Goal: Information Seeking & Learning: Learn about a topic

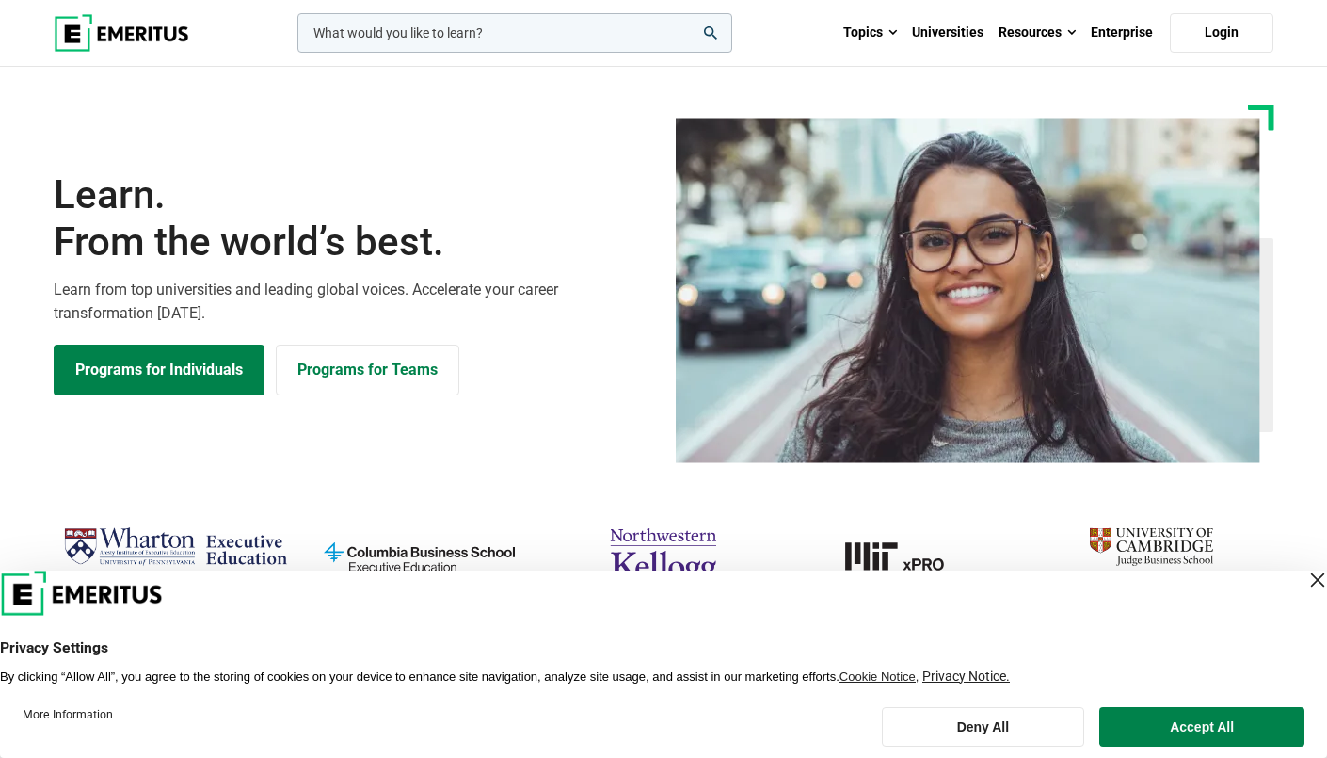
click at [1305, 578] on div "Close Layer" at bounding box center [1318, 580] width 26 height 26
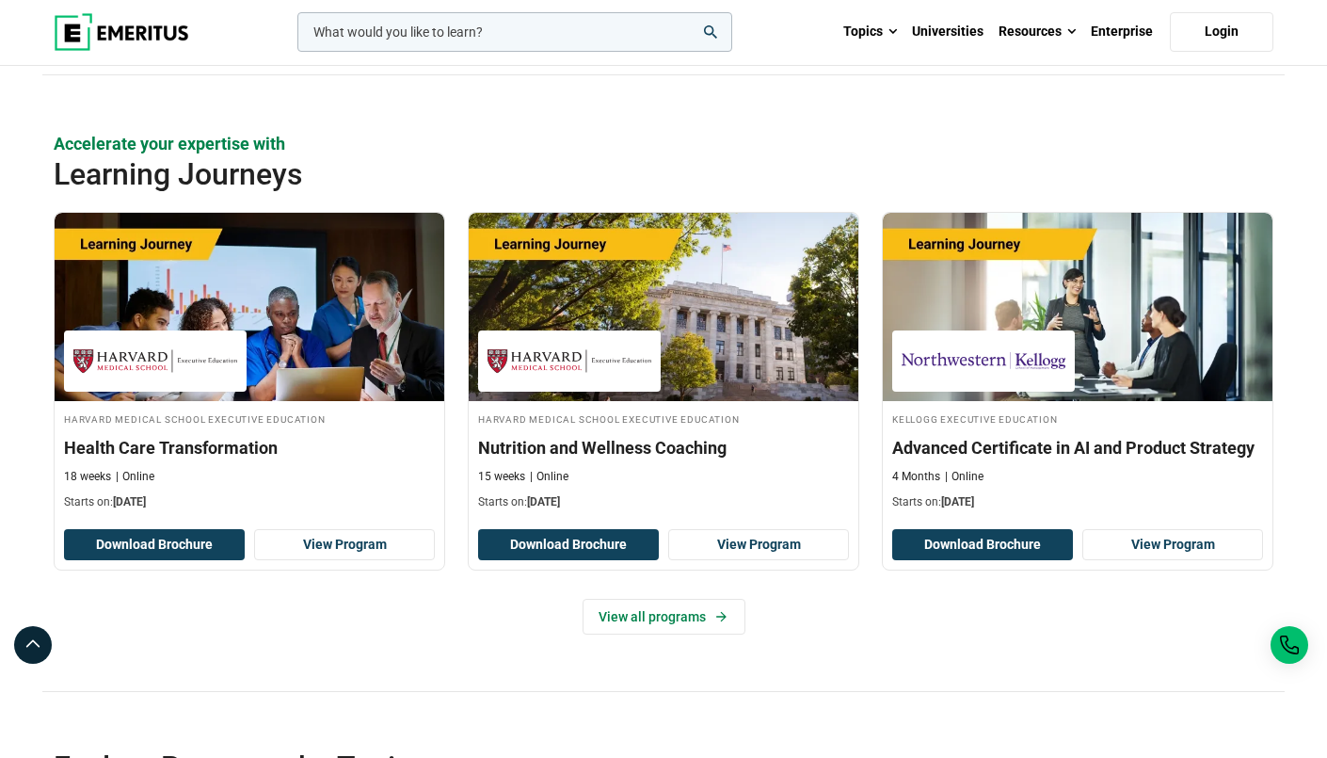
scroll to position [3173, 0]
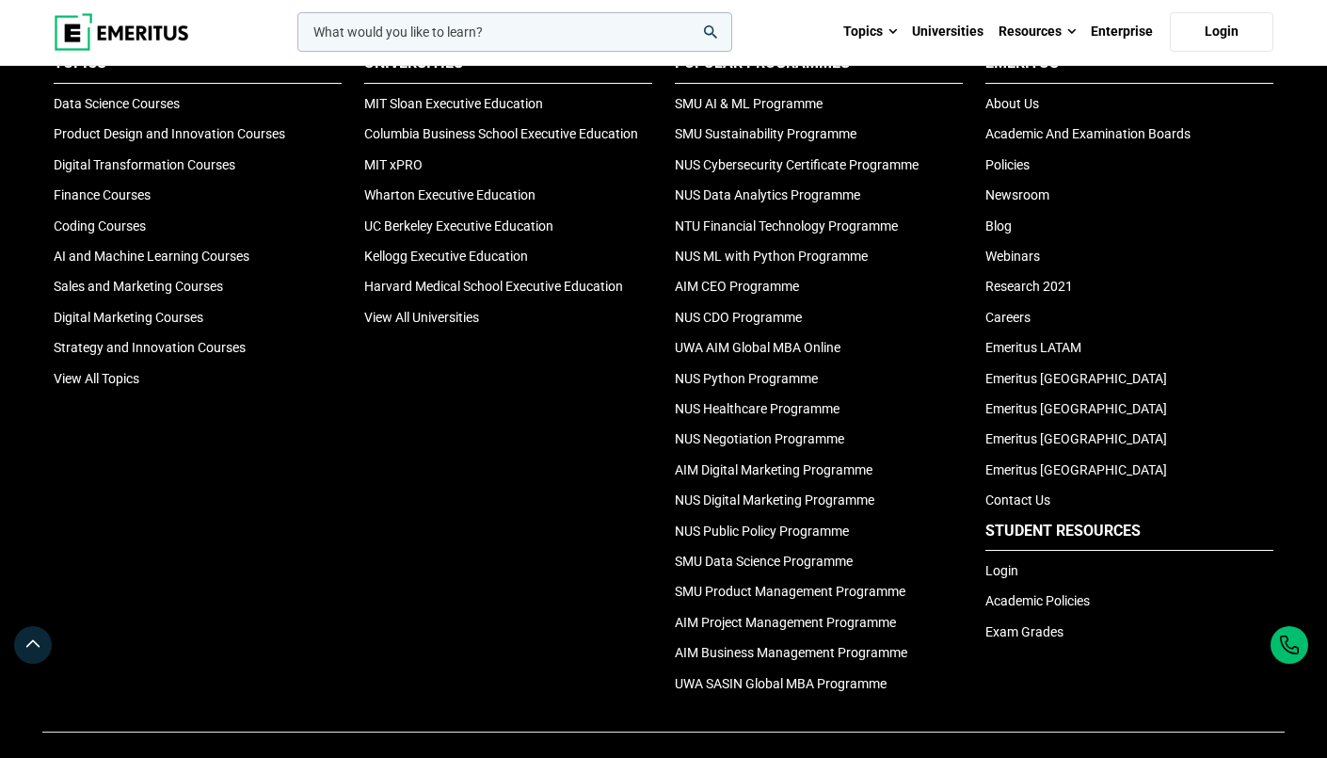
scroll to position [6382, 0]
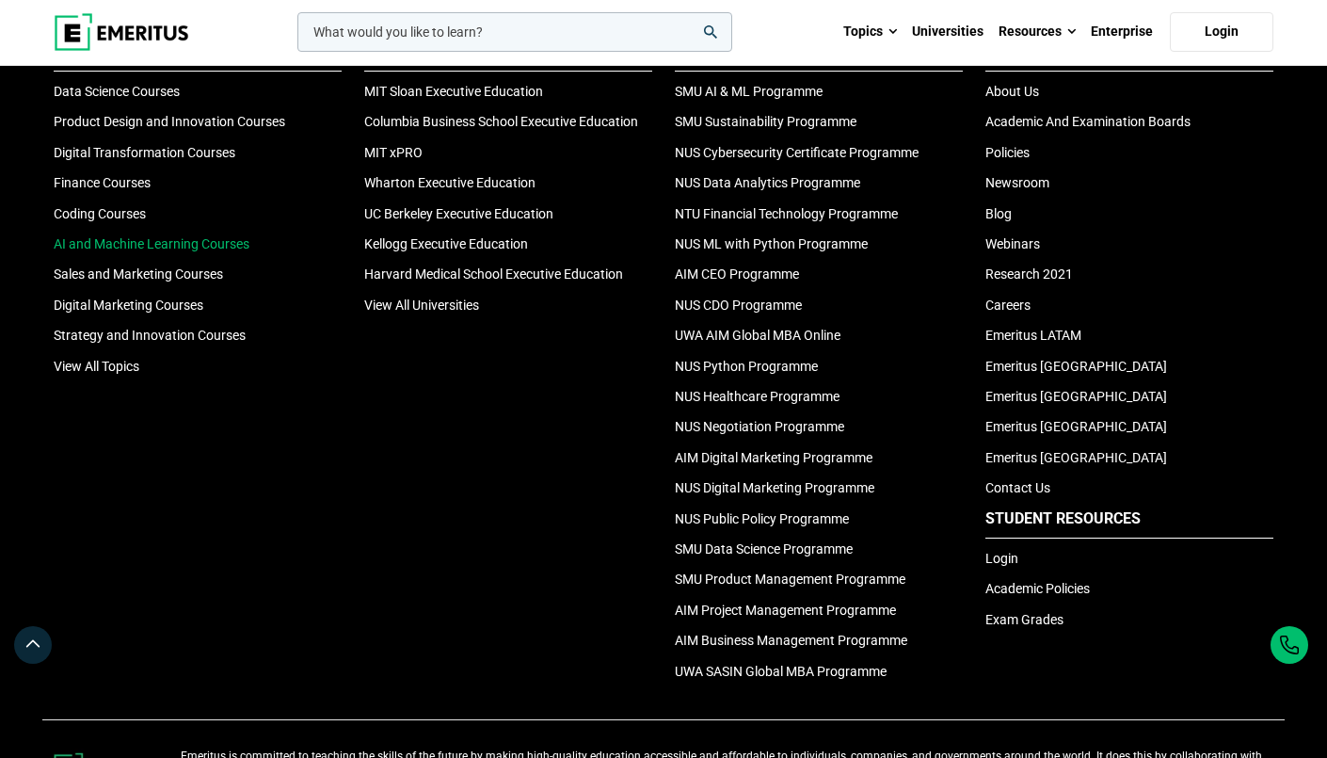
click at [234, 236] on link "AI and Machine Learning Courses" at bounding box center [152, 243] width 196 height 15
